Goal: Task Accomplishment & Management: Complete application form

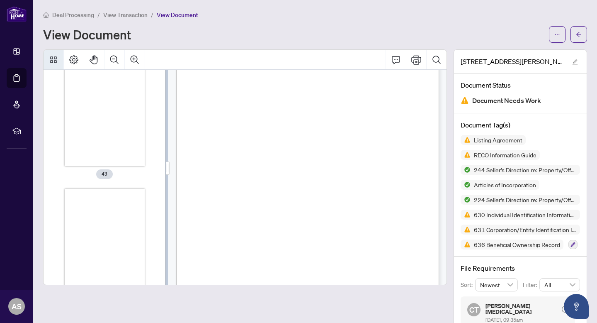
scroll to position [5720, 0]
click at [123, 189] on div "Thumbnails" at bounding box center [105, 210] width 80 height 104
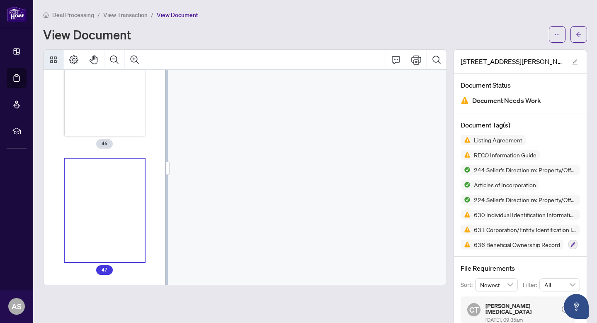
scroll to position [27516, 95]
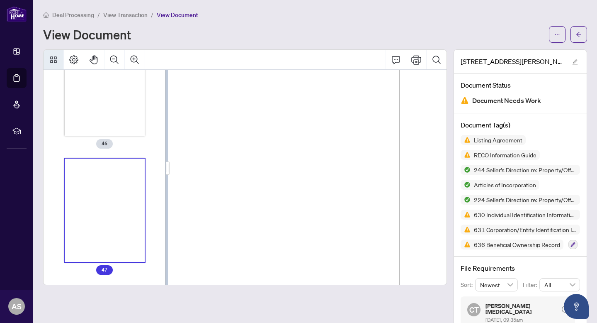
drag, startPoint x: 309, startPoint y: 177, endPoint x: 337, endPoint y: 134, distance: 51.3
drag, startPoint x: 322, startPoint y: 186, endPoint x: 347, endPoint y: 124, distance: 66.6
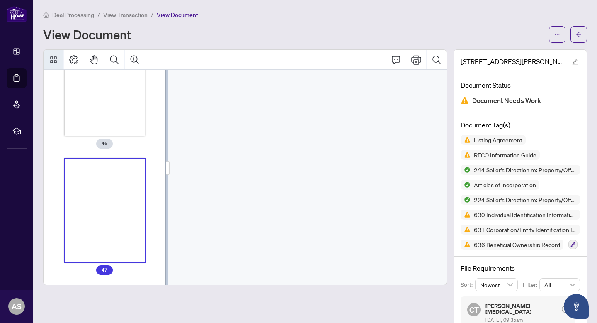
scroll to position [41435, 148]
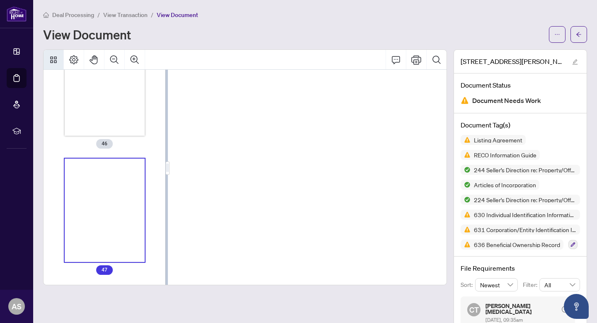
drag, startPoint x: 326, startPoint y: 174, endPoint x: 301, endPoint y: 207, distance: 41.2
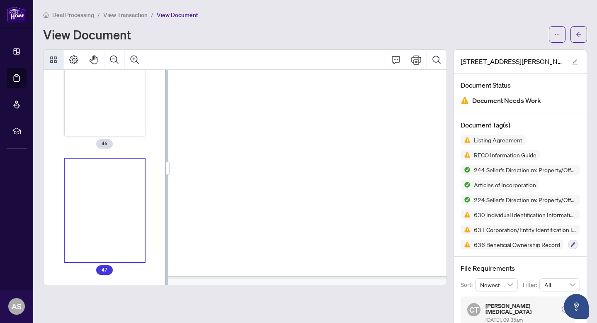
scroll to position [26067, 47]
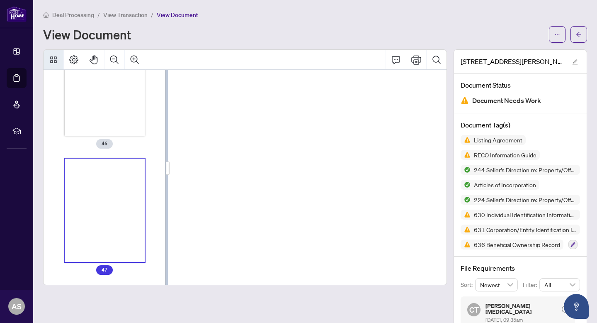
drag, startPoint x: 311, startPoint y: 175, endPoint x: 291, endPoint y: 233, distance: 61.6
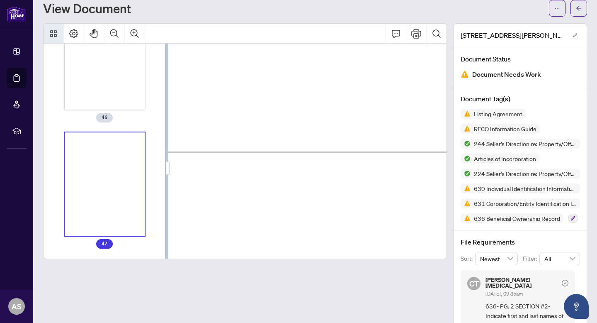
scroll to position [52, 0]
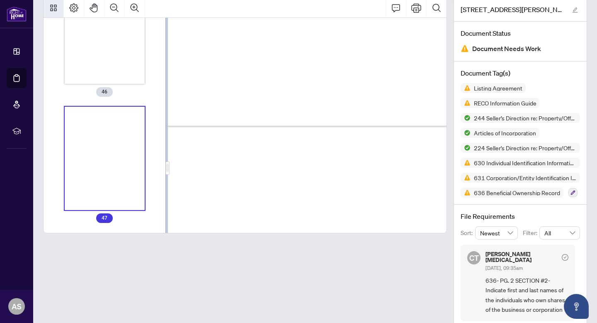
drag, startPoint x: 289, startPoint y: 228, endPoint x: 289, endPoint y: 285, distance: 57.2
click at [289, 306] on div at bounding box center [245, 176] width 404 height 357
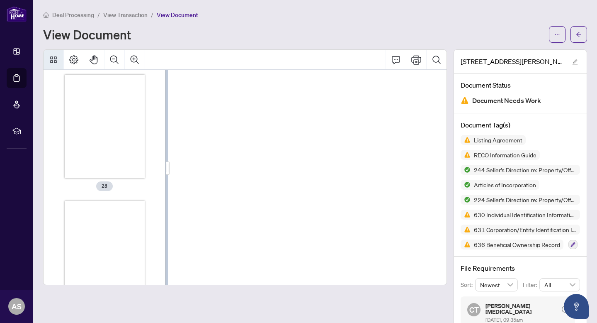
scroll to position [3278, 0]
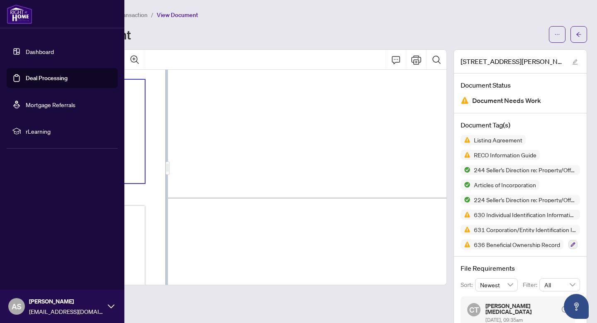
click at [248, 32] on div "View Document" at bounding box center [293, 34] width 501 height 13
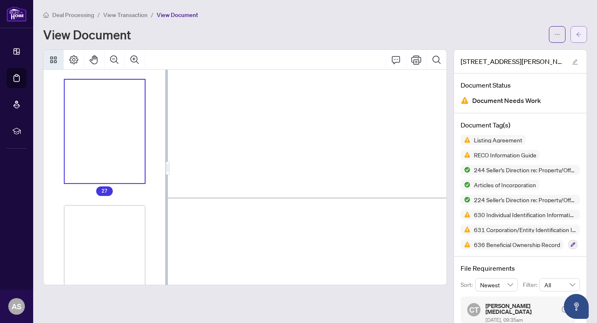
click at [575, 29] on button "button" at bounding box center [579, 34] width 17 height 17
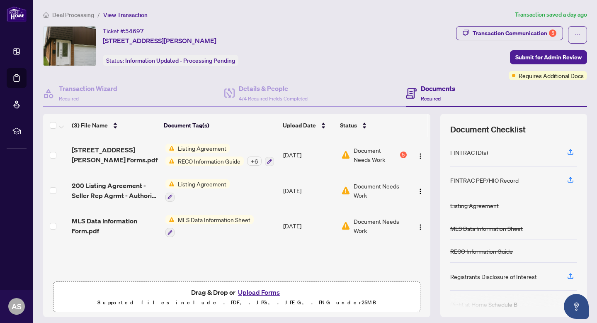
click at [251, 294] on button "Upload Forms" at bounding box center [259, 292] width 47 height 11
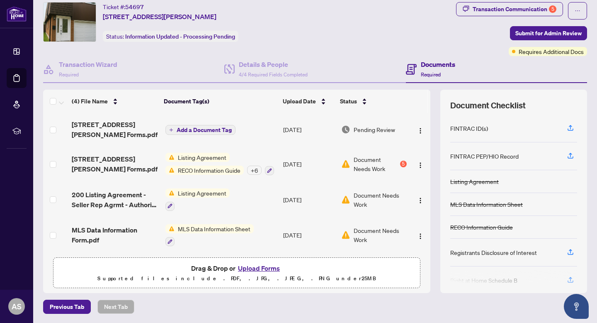
scroll to position [1, 0]
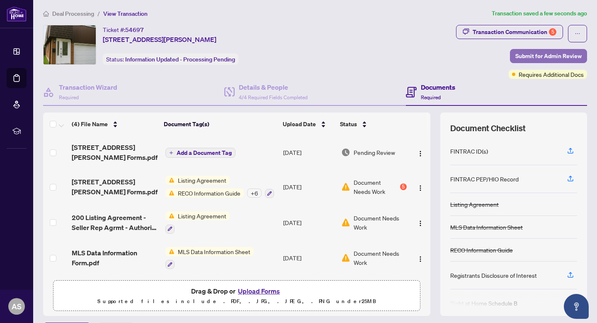
click at [564, 57] on span "Submit for Admin Review" at bounding box center [548, 55] width 66 height 13
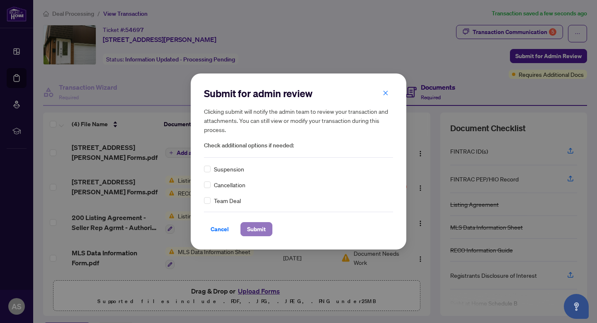
click at [245, 224] on button "Submit" at bounding box center [257, 229] width 32 height 14
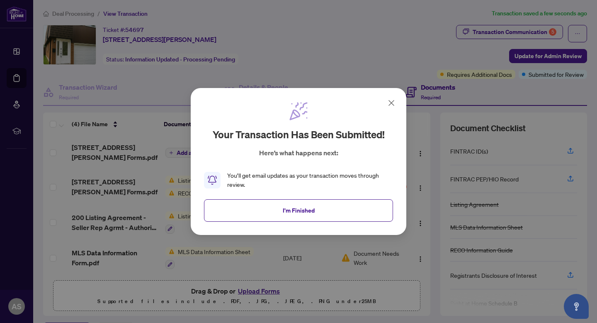
click at [390, 105] on icon at bounding box center [391, 103] width 10 height 10
